Goal: Information Seeking & Learning: Learn about a topic

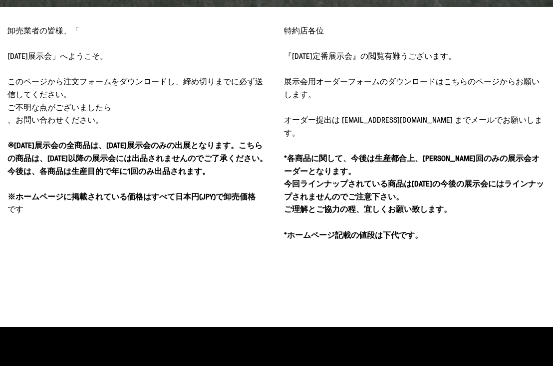
scroll to position [399, 0]
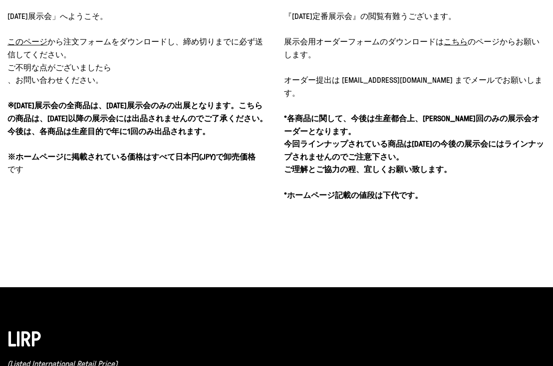
click at [457, 45] on u "こちら" at bounding box center [455, 41] width 24 height 11
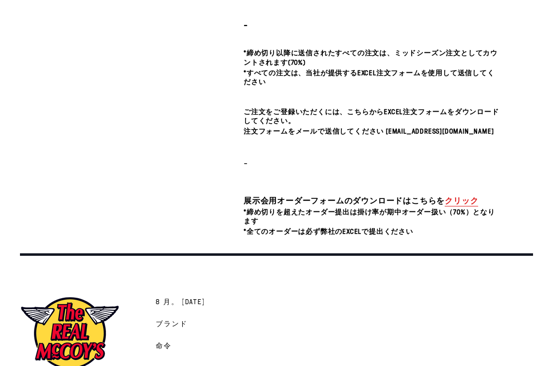
scroll to position [337, 0]
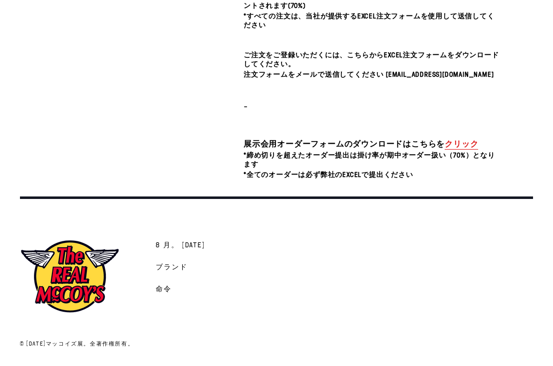
click at [467, 144] on link "クリック" at bounding box center [460, 143] width 33 height 11
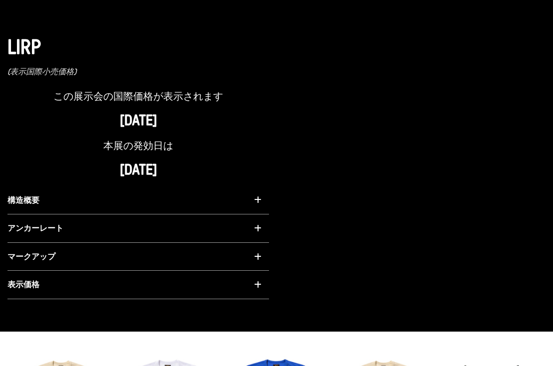
scroll to position [621, 0]
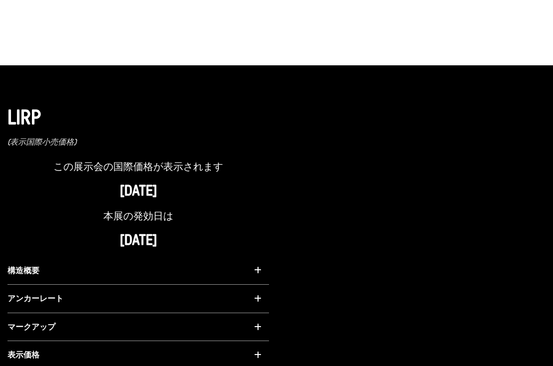
click at [258, 266] on icon "button" at bounding box center [257, 270] width 7 height 8
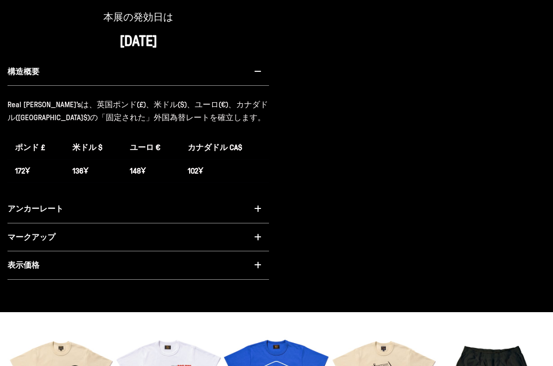
scroll to position [820, 0]
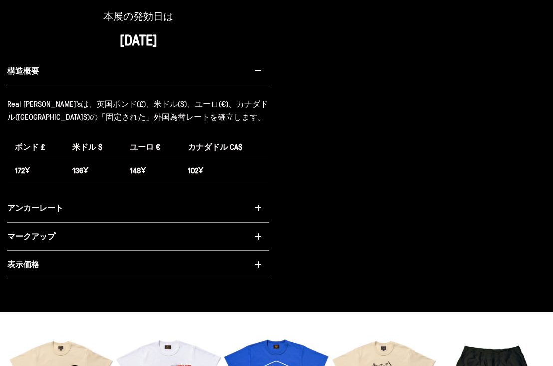
click at [261, 60] on button "構造概要" at bounding box center [137, 71] width 261 height 28
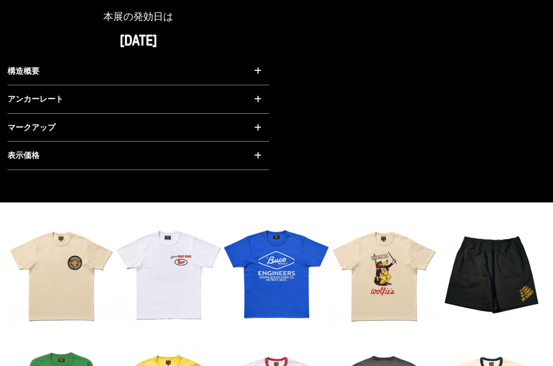
click at [259, 95] on icon "button" at bounding box center [257, 99] width 7 height 8
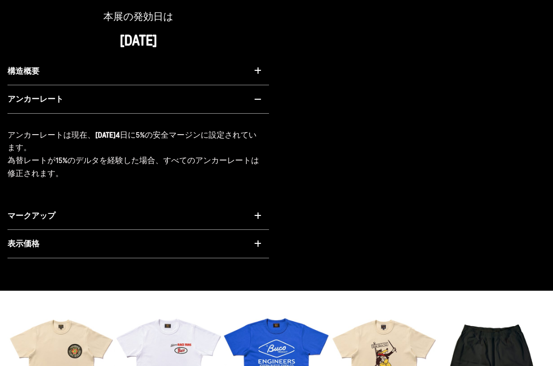
click at [259, 95] on icon "button" at bounding box center [257, 99] width 7 height 8
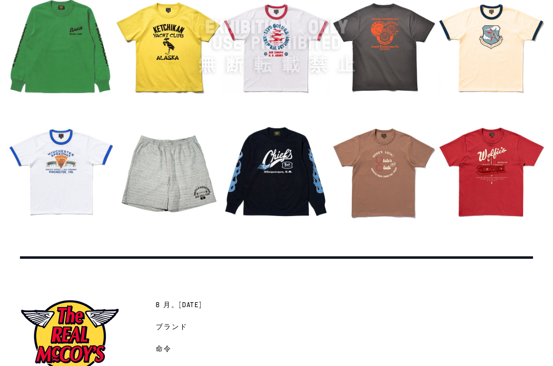
scroll to position [1219, 0]
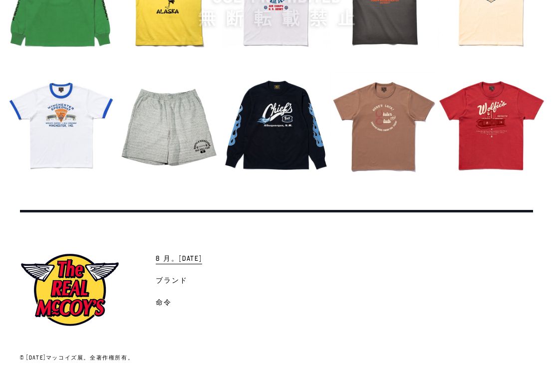
click at [176, 254] on span "8 月。2025" at bounding box center [179, 259] width 46 height 10
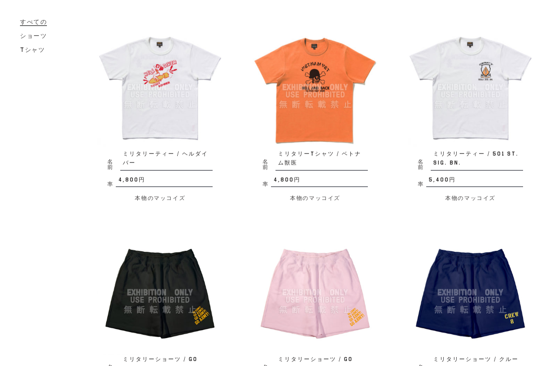
scroll to position [918, 0]
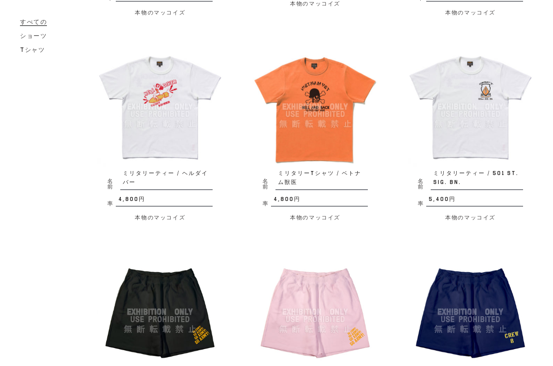
click at [466, 114] on img at bounding box center [469, 106] width 125 height 125
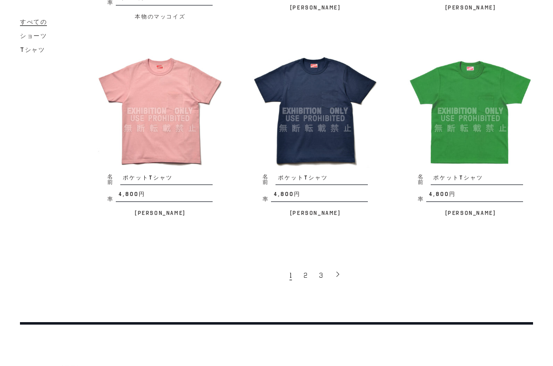
scroll to position [1547, 0]
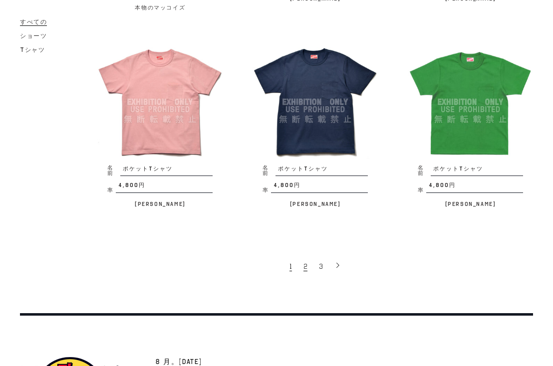
click at [306, 262] on span "2" at bounding box center [305, 266] width 4 height 9
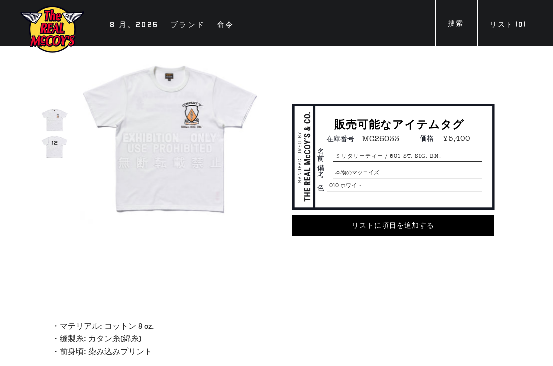
click at [152, 124] on img at bounding box center [169, 138] width 179 height 179
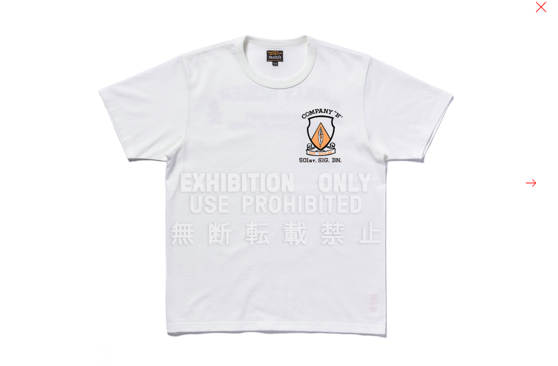
click at [531, 183] on button at bounding box center [532, 183] width 14 height 14
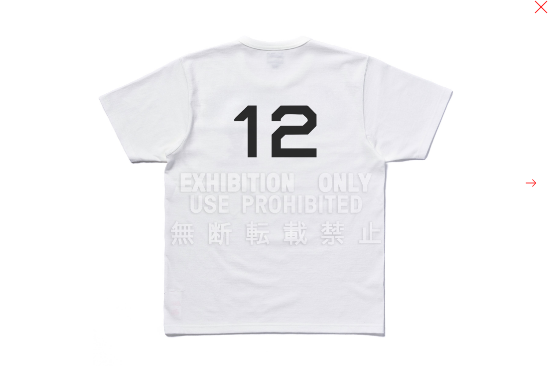
click at [542, 7] on button at bounding box center [542, 7] width 14 height 14
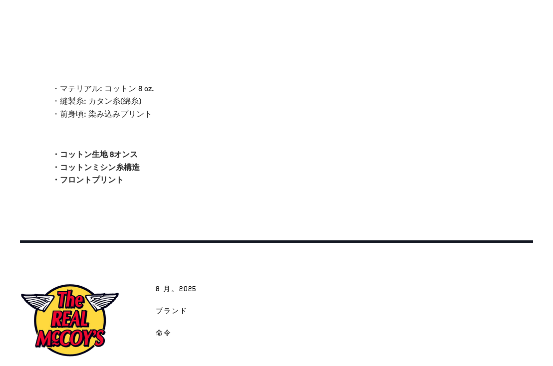
scroll to position [281, 0]
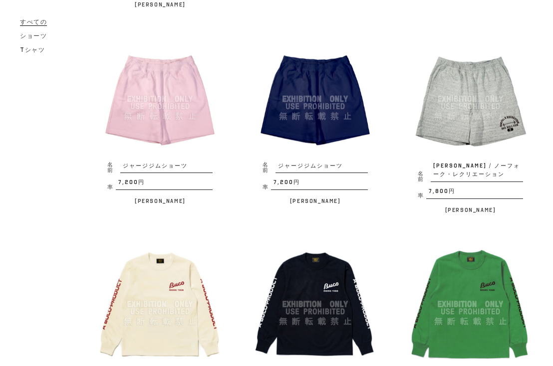
scroll to position [1077, 0]
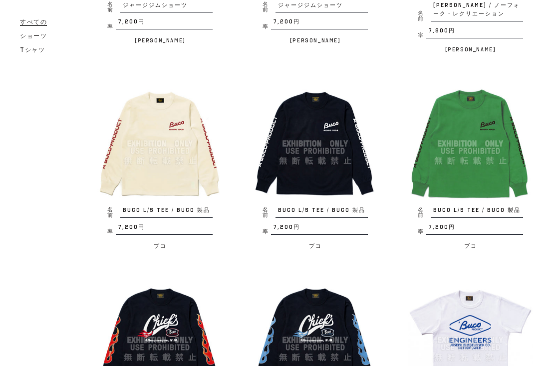
click at [146, 205] on img at bounding box center [159, 143] width 125 height 125
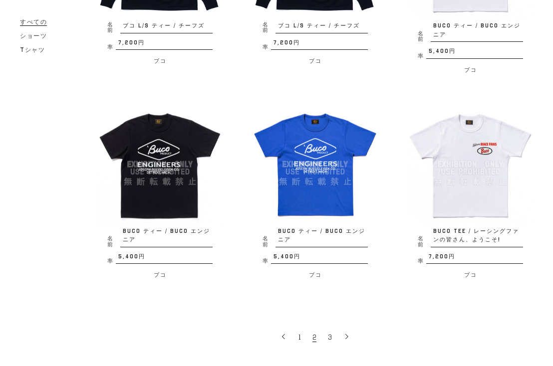
scroll to position [1587, 0]
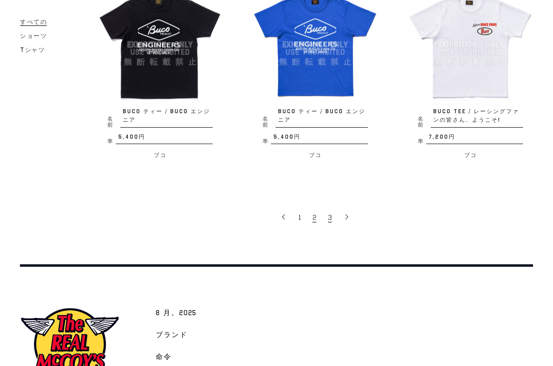
click at [331, 218] on span "3" at bounding box center [330, 217] width 4 height 9
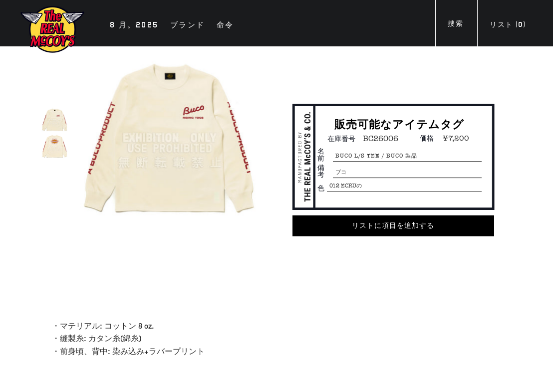
click at [53, 149] on img at bounding box center [54, 146] width 27 height 27
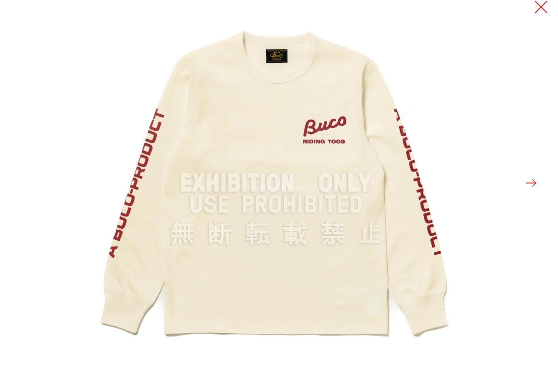
click at [543, 1] on button at bounding box center [542, 7] width 14 height 14
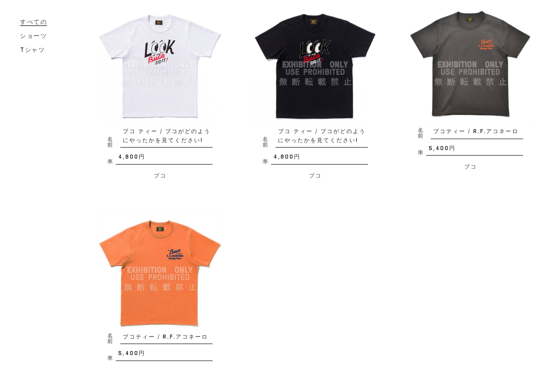
scroll to position [359, 0]
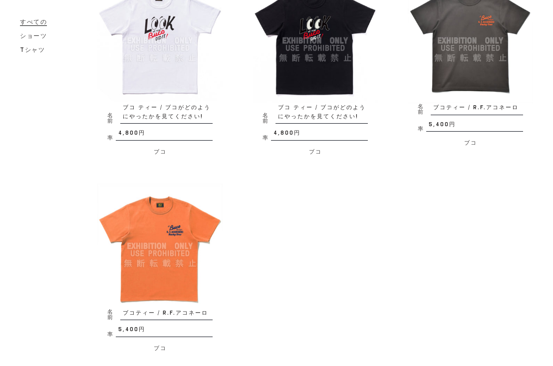
click at [450, 92] on img at bounding box center [469, 40] width 125 height 125
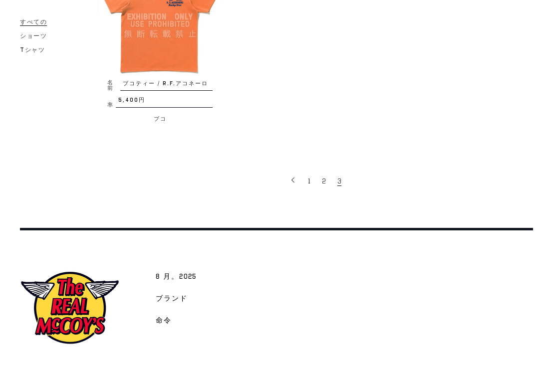
scroll to position [619, 0]
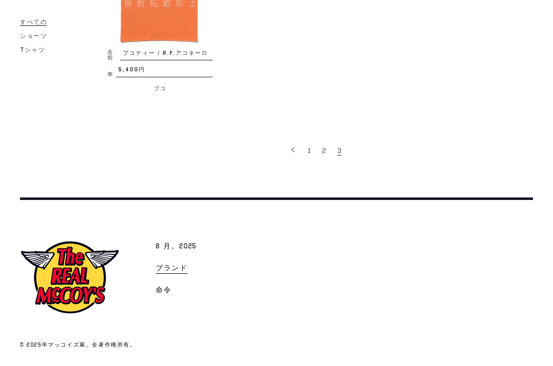
click at [174, 268] on span "ブランド" at bounding box center [172, 269] width 32 height 10
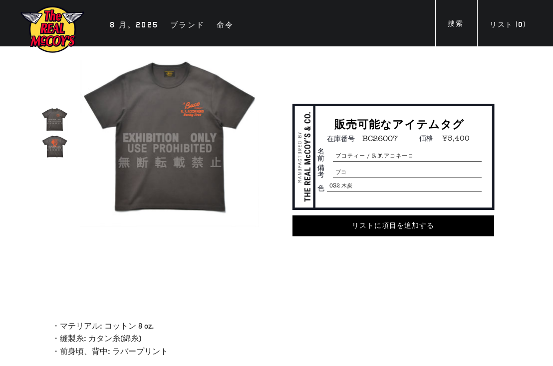
click at [52, 142] on img at bounding box center [54, 146] width 27 height 27
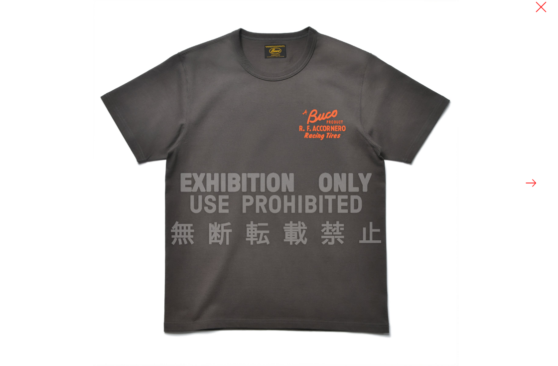
click at [533, 179] on button at bounding box center [532, 183] width 14 height 14
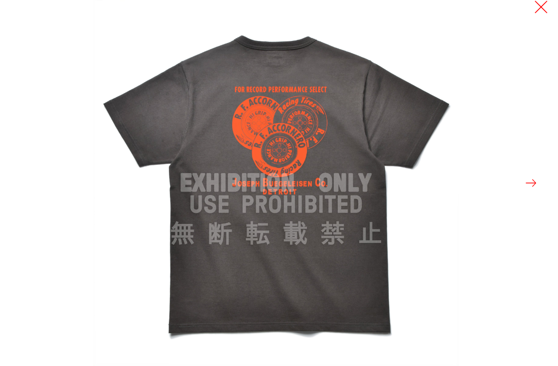
click at [539, 9] on button at bounding box center [542, 7] width 14 height 14
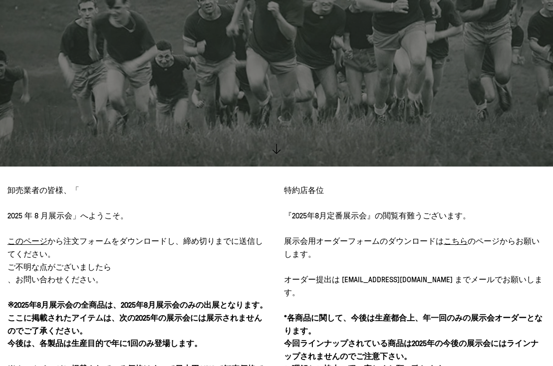
scroll to position [399, 0]
